Goal: Task Accomplishment & Management: Manage account settings

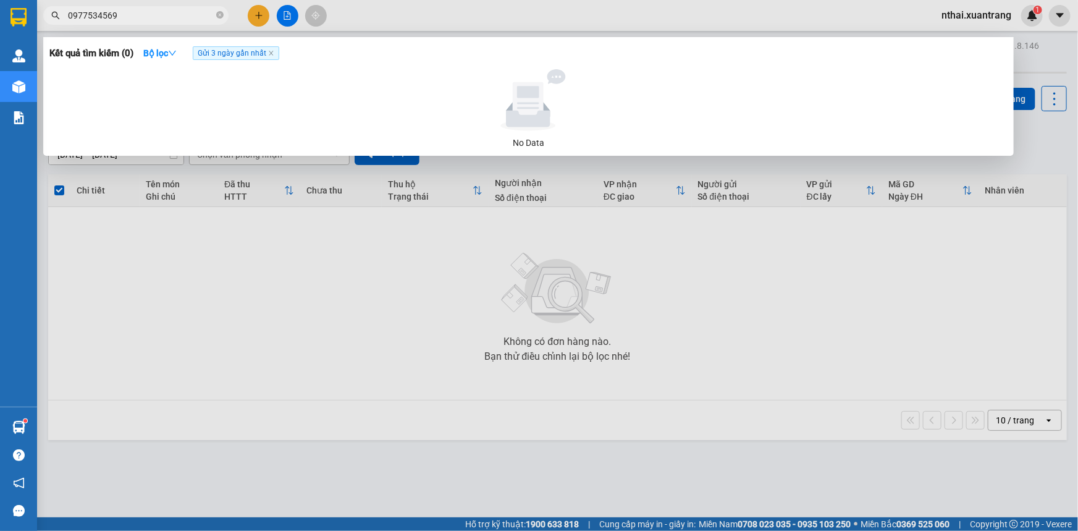
click at [154, 12] on input "0977534569" at bounding box center [141, 16] width 146 height 14
drag, startPoint x: 229, startPoint y: 46, endPoint x: 247, endPoint y: 49, distance: 18.8
click at [230, 47] on div "Kết quả tìm kiếm ( 0 ) Bộ lọc Gửi 3 ngày gần nhất" at bounding box center [528, 53] width 958 height 20
click at [273, 53] on icon "close" at bounding box center [271, 53] width 6 height 6
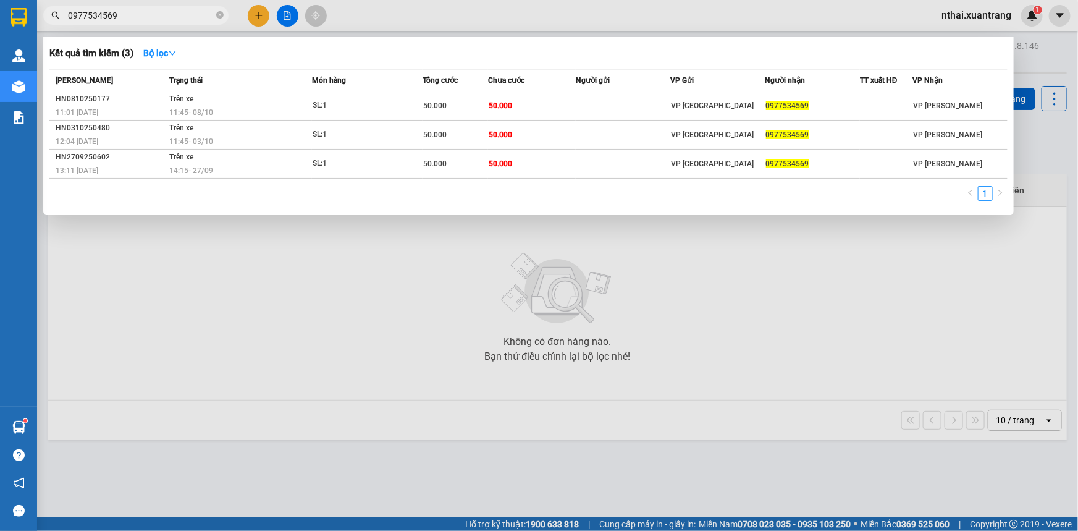
click at [133, 18] on input "0977534569" at bounding box center [141, 16] width 146 height 14
click at [138, 12] on input "0977534569" at bounding box center [141, 16] width 146 height 14
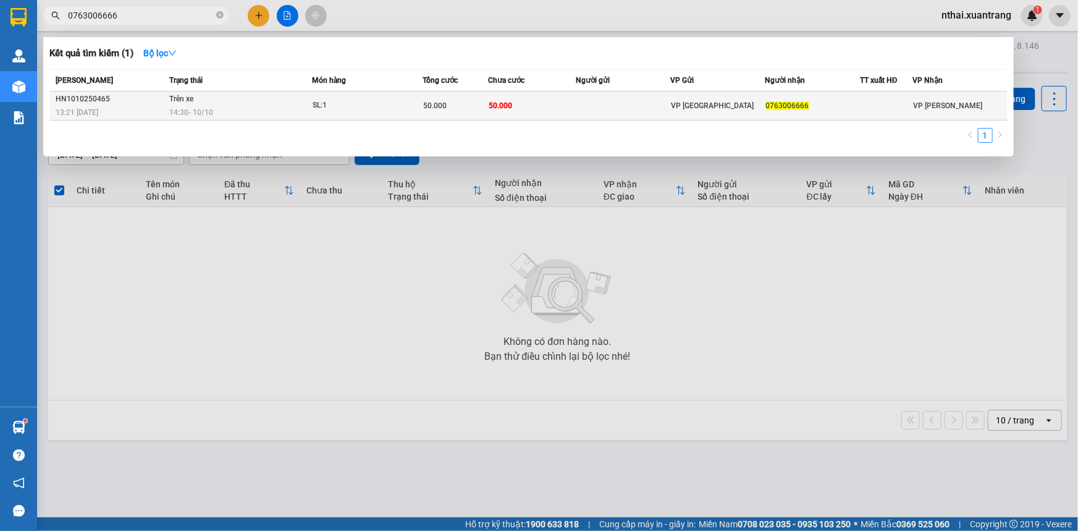
type input "0763006666"
click at [166, 107] on td "Trên xe 14:30 [DATE]" at bounding box center [239, 105] width 146 height 29
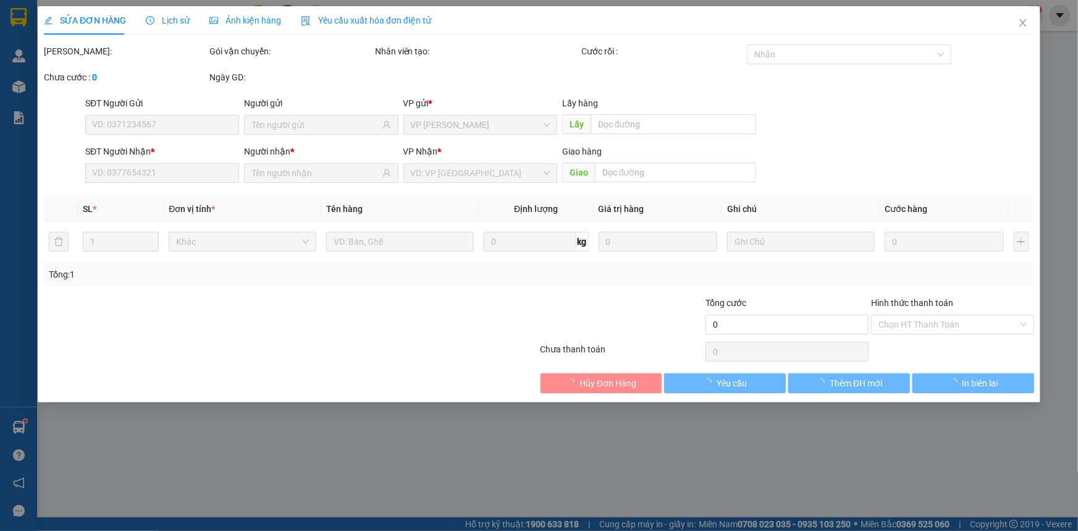
type input "0763006666"
type input "50.000"
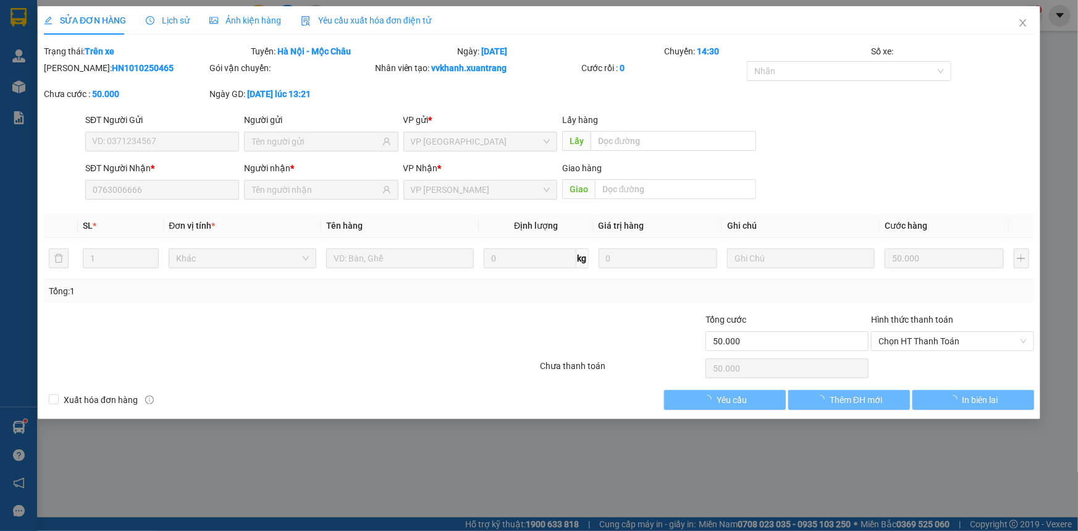
click at [250, 15] on span "Ảnh kiện hàng" at bounding box center [245, 20] width 72 height 10
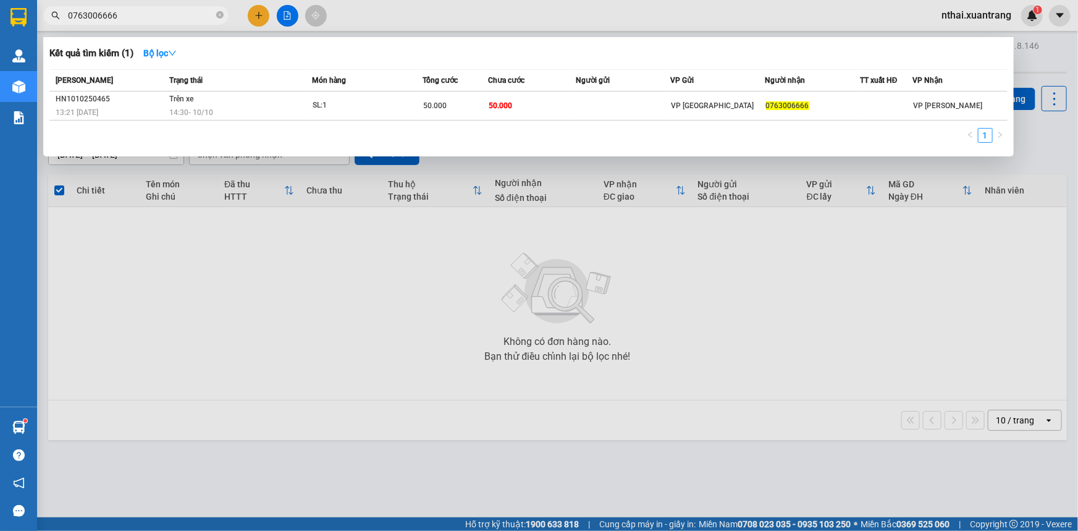
click at [136, 6] on span "0763006666" at bounding box center [135, 15] width 185 height 19
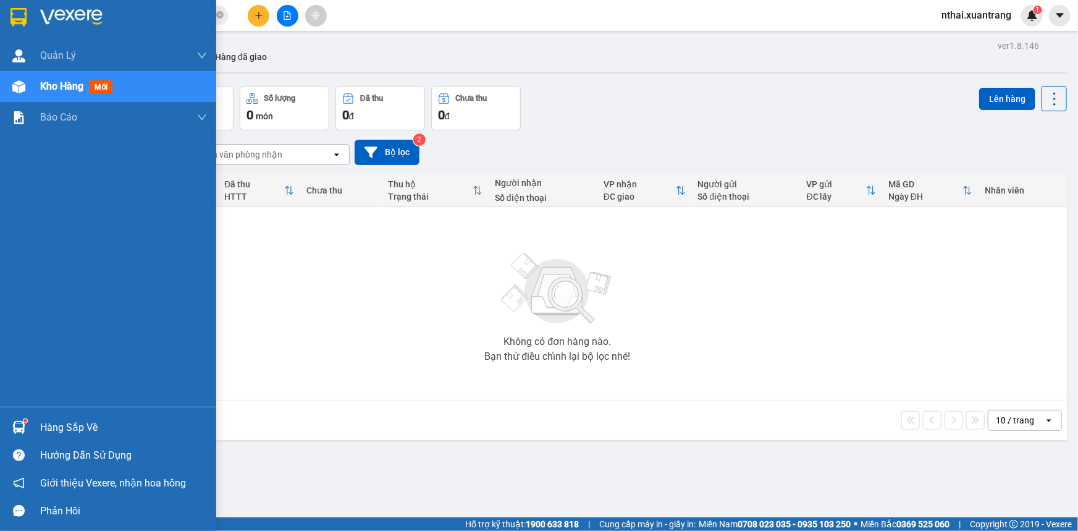
click at [27, 6] on div at bounding box center [19, 17] width 22 height 22
click at [16, 11] on img at bounding box center [19, 17] width 16 height 19
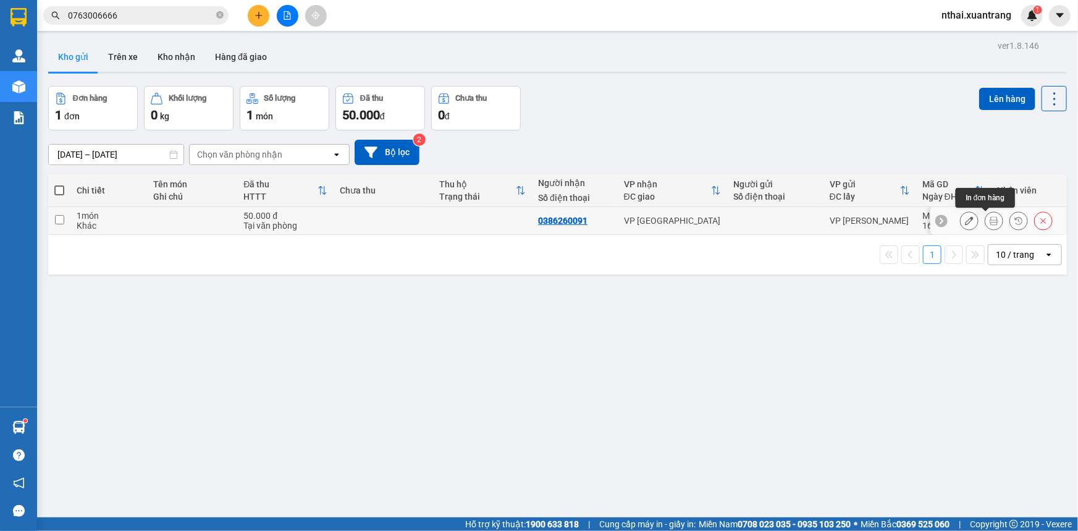
click at [990, 220] on icon at bounding box center [994, 220] width 9 height 9
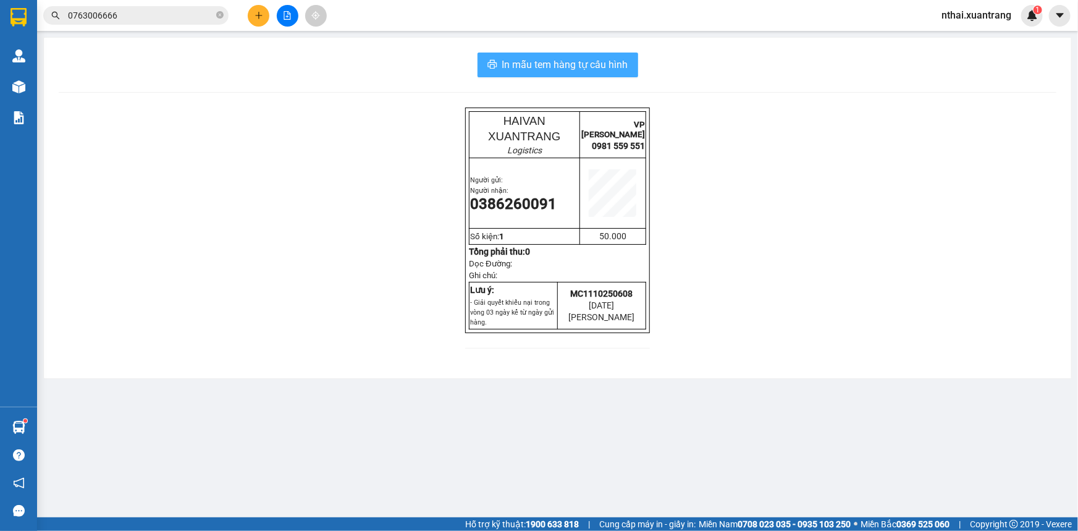
click at [553, 67] on span "In mẫu tem hàng tự cấu hình" at bounding box center [565, 64] width 126 height 15
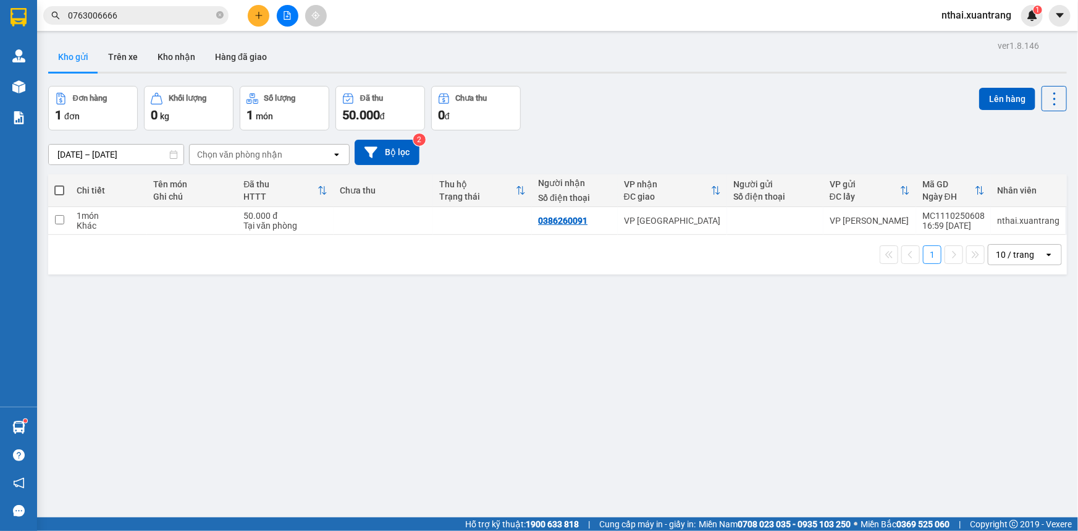
click at [119, 12] on input "0763006666" at bounding box center [141, 16] width 146 height 14
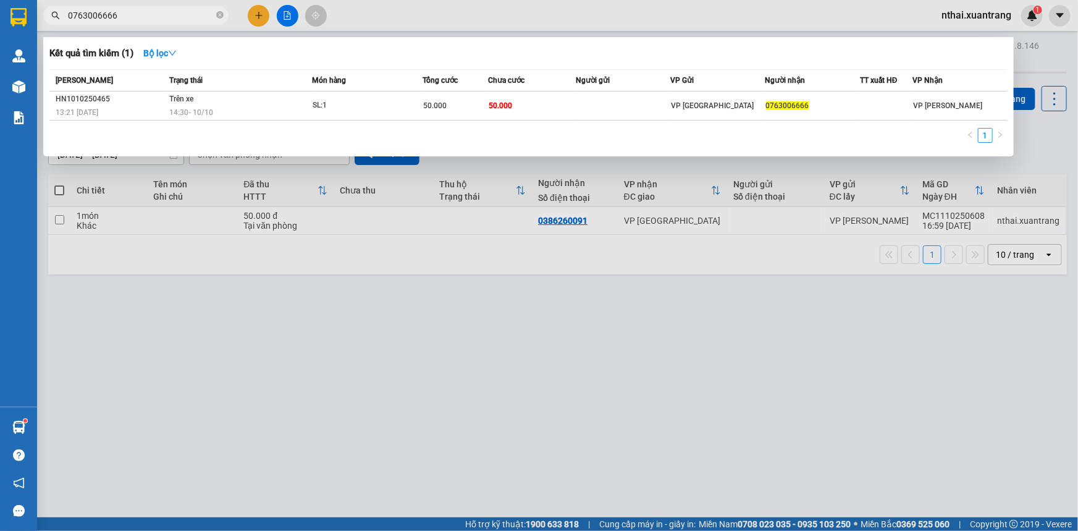
click at [119, 12] on input "0763006666" at bounding box center [141, 16] width 146 height 14
paste input "3634094"
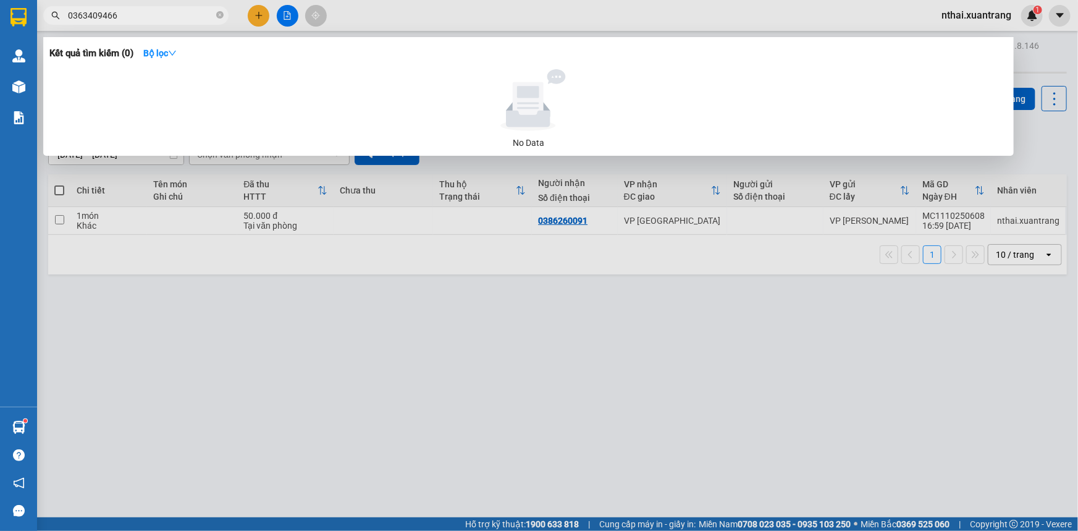
click at [140, 16] on input "0363409466" at bounding box center [141, 16] width 146 height 14
click at [145, 12] on input "0363409466" at bounding box center [141, 16] width 146 height 14
type input "0363409466"
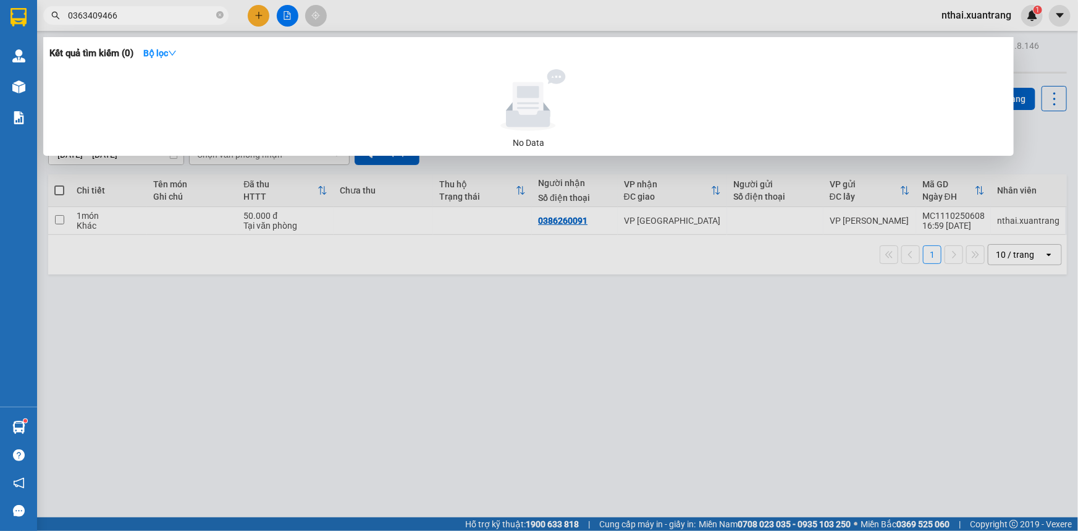
click at [420, 22] on div at bounding box center [539, 265] width 1078 height 531
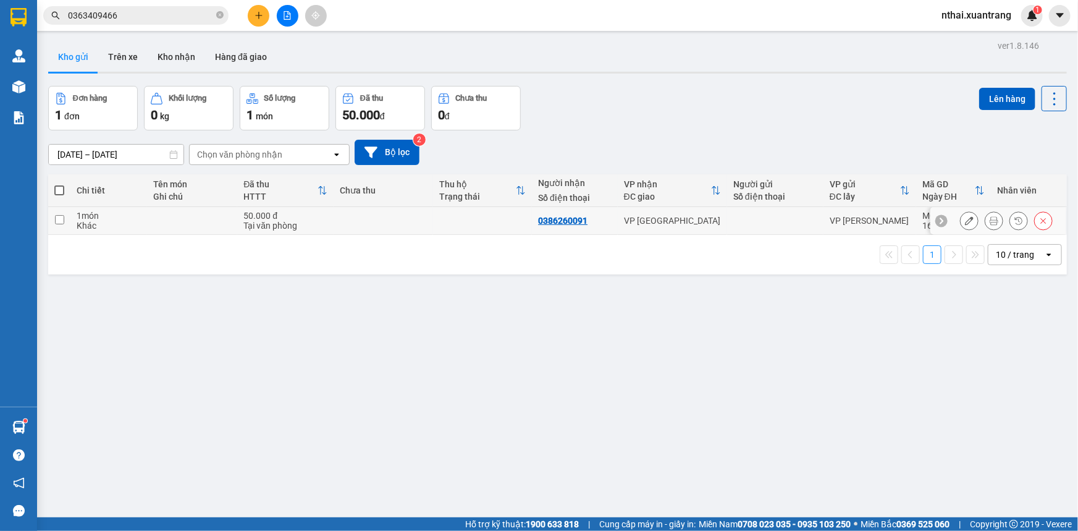
click at [346, 221] on td at bounding box center [383, 221] width 99 height 28
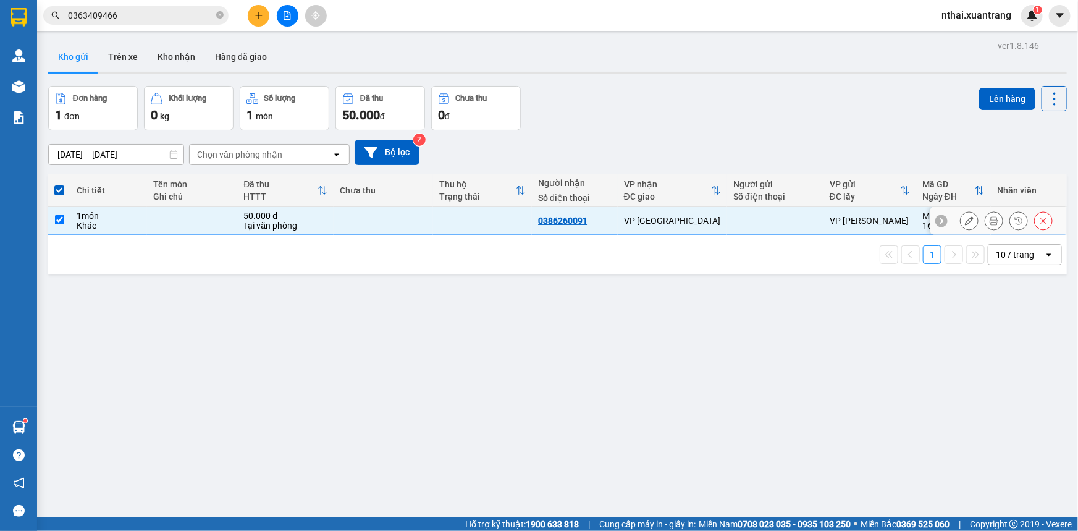
click at [346, 221] on td at bounding box center [383, 221] width 99 height 28
checkbox input "false"
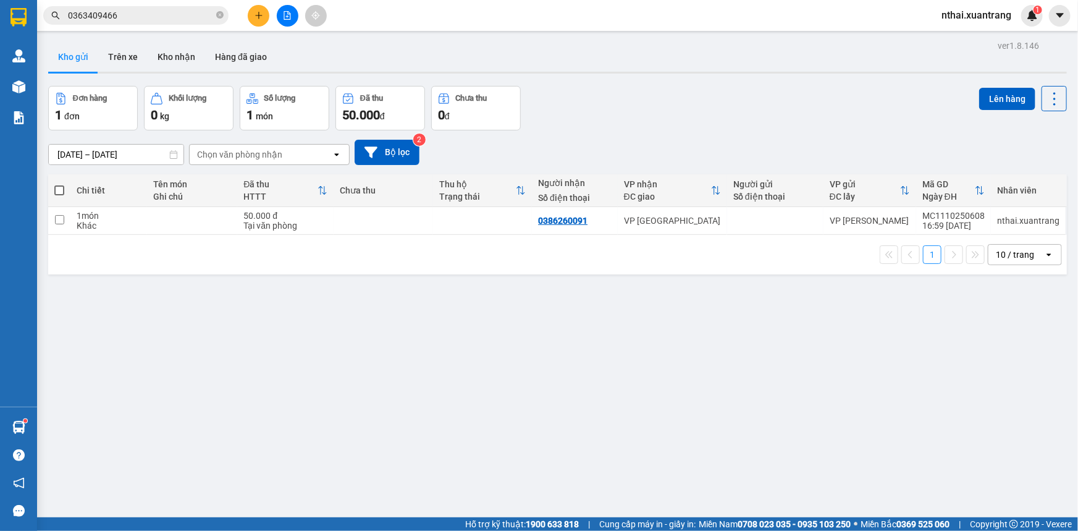
click at [532, 373] on div "ver 1.8.146 Kho gửi Trên xe [PERSON_NAME] Hàng đã [PERSON_NAME] hàng 1 đơn [PER…" at bounding box center [557, 302] width 1029 height 531
click at [89, 12] on input "0363409466" at bounding box center [141, 16] width 146 height 14
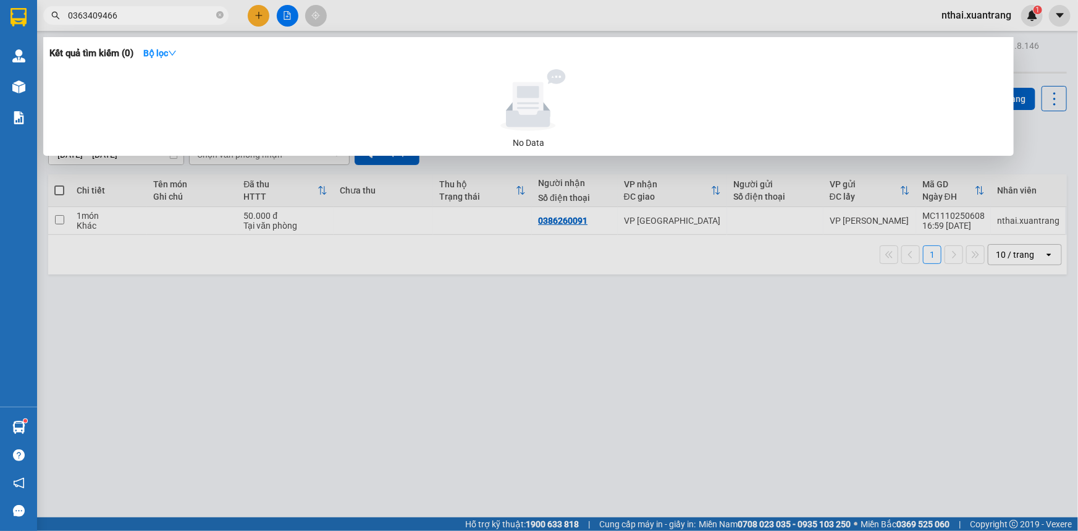
click at [90, 12] on input "0363409466" at bounding box center [141, 16] width 146 height 14
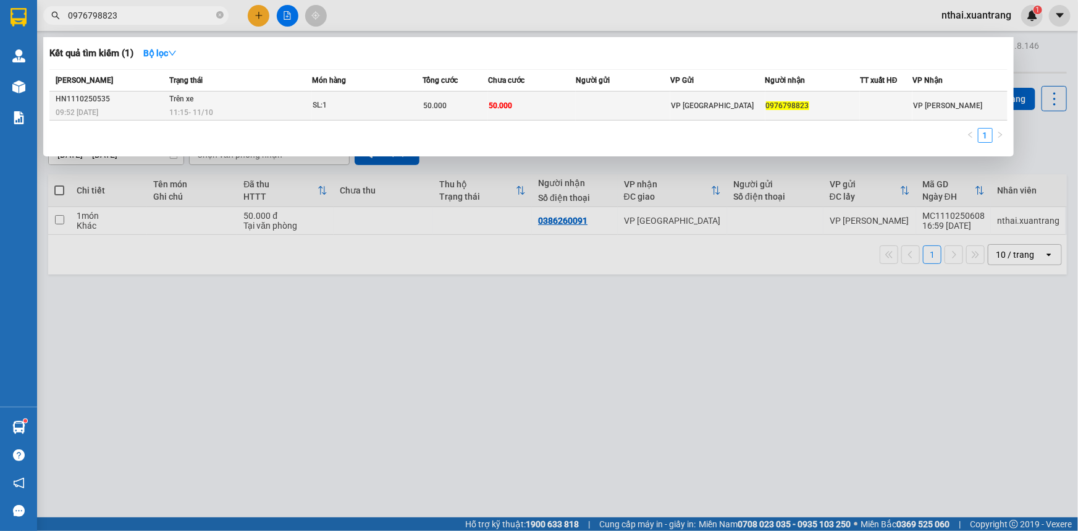
type input "0976798823"
click at [287, 106] on div "11:15 [DATE]" at bounding box center [240, 113] width 142 height 14
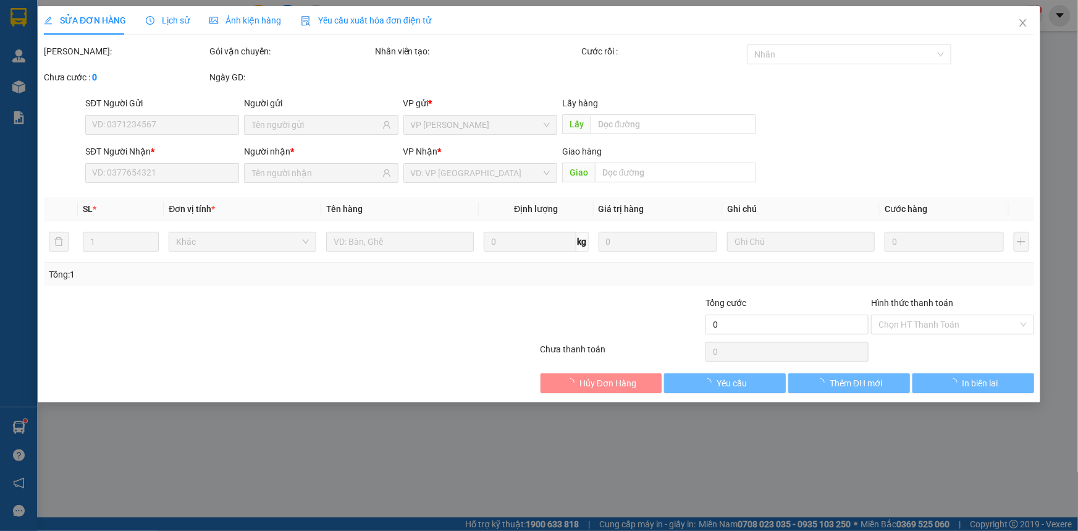
type input "0976798823"
type input "50.000"
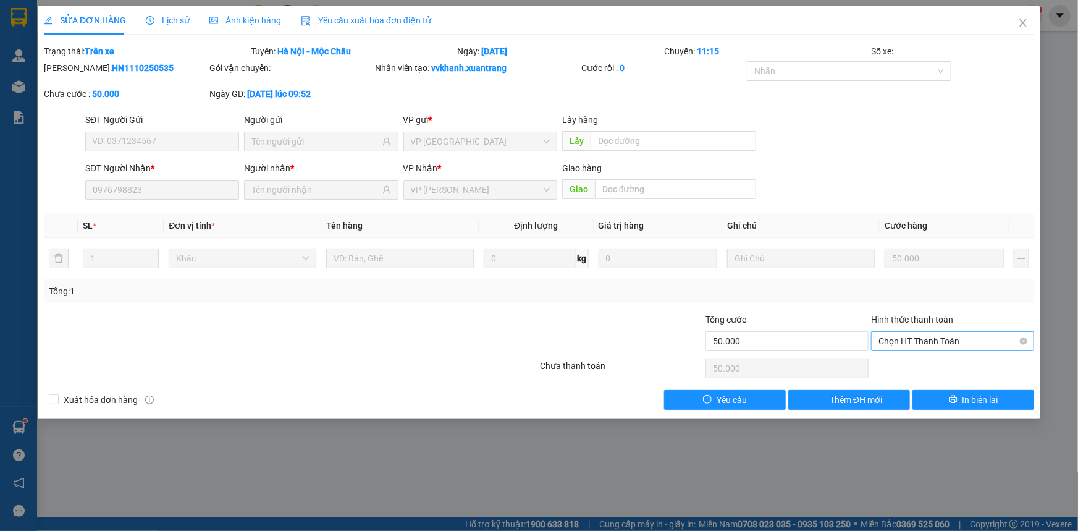
click at [938, 341] on span "Chọn HT Thanh Toán" at bounding box center [953, 341] width 148 height 19
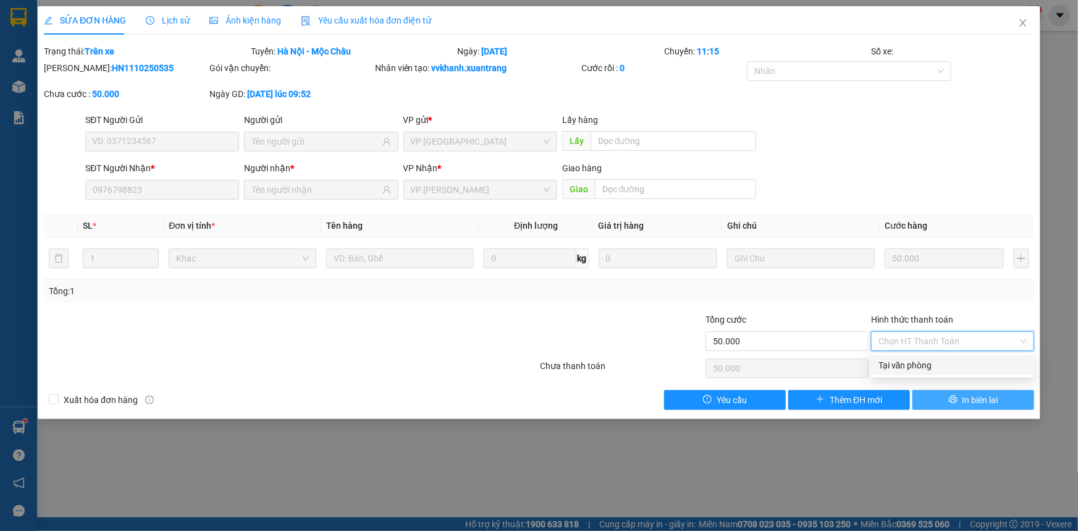
click at [949, 397] on icon "printer" at bounding box center [953, 399] width 9 height 9
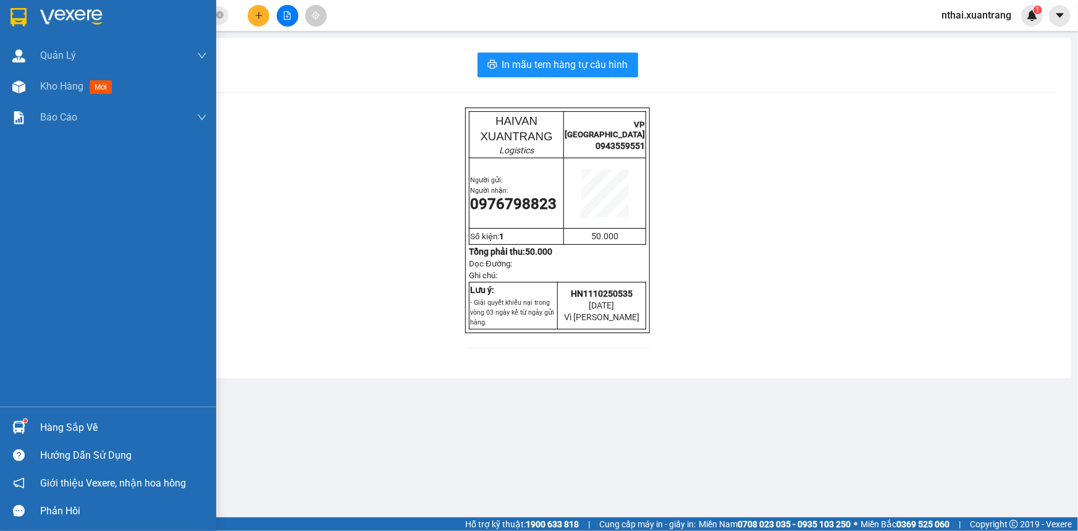
click at [18, 18] on img at bounding box center [19, 17] width 16 height 19
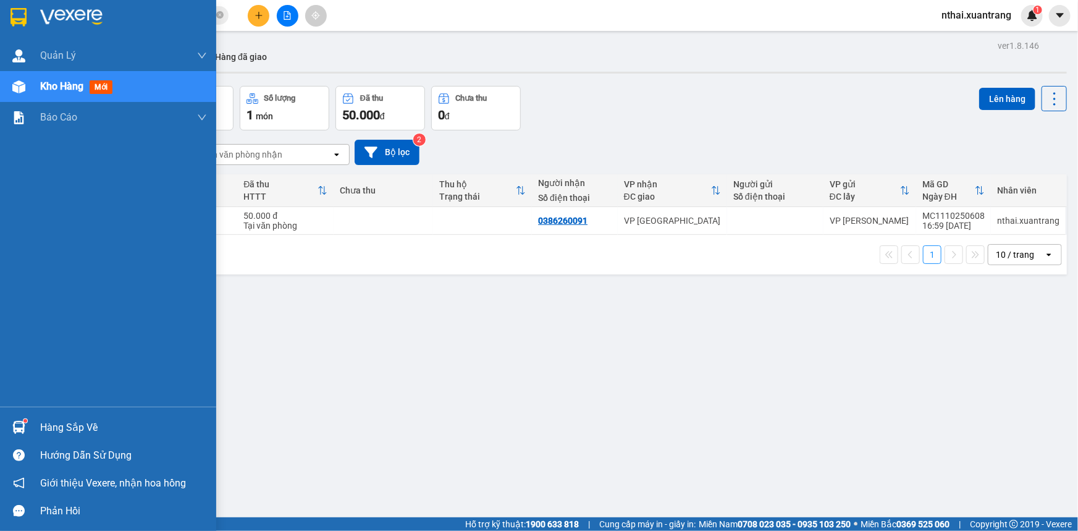
click at [20, 15] on img at bounding box center [19, 17] width 16 height 19
